Goal: Information Seeking & Learning: Learn about a topic

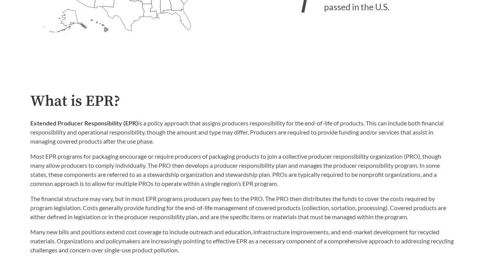
scroll to position [303, 0]
click at [215, 134] on p "Extended Producer Responsibility (EPR) is a policy approach that assigns produc…" at bounding box center [242, 132] width 424 height 27
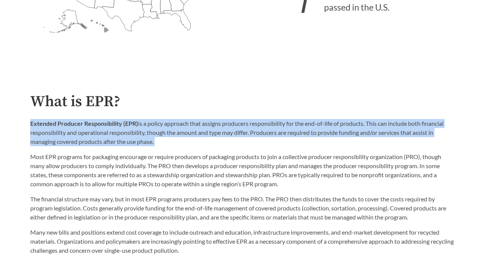
copy div "Extended Producer Responsibility (EPR) is a policy approach that assigns produc…"
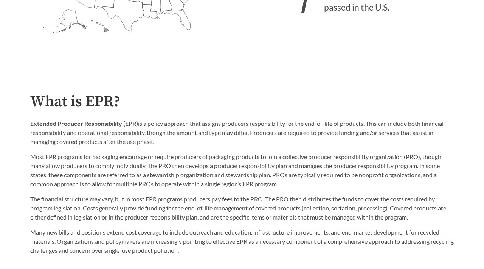
click at [244, 171] on p "Most EPR programs for packaging encourage or require producers of packaging pro…" at bounding box center [242, 171] width 424 height 36
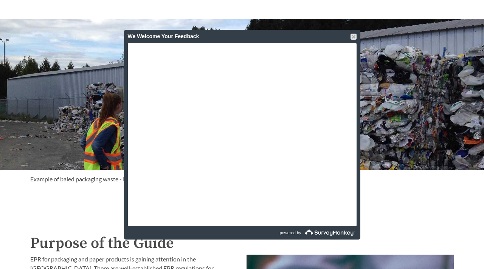
scroll to position [522, 0]
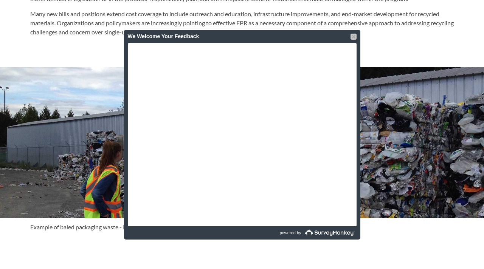
click at [354, 38] on div at bounding box center [354, 37] width 6 height 6
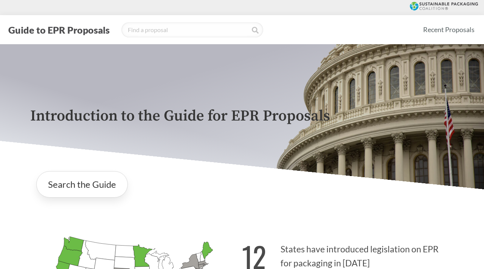
scroll to position [22, 0]
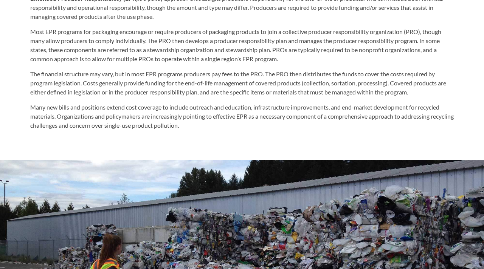
scroll to position [169, 0]
